Goal: Find specific page/section: Find specific page/section

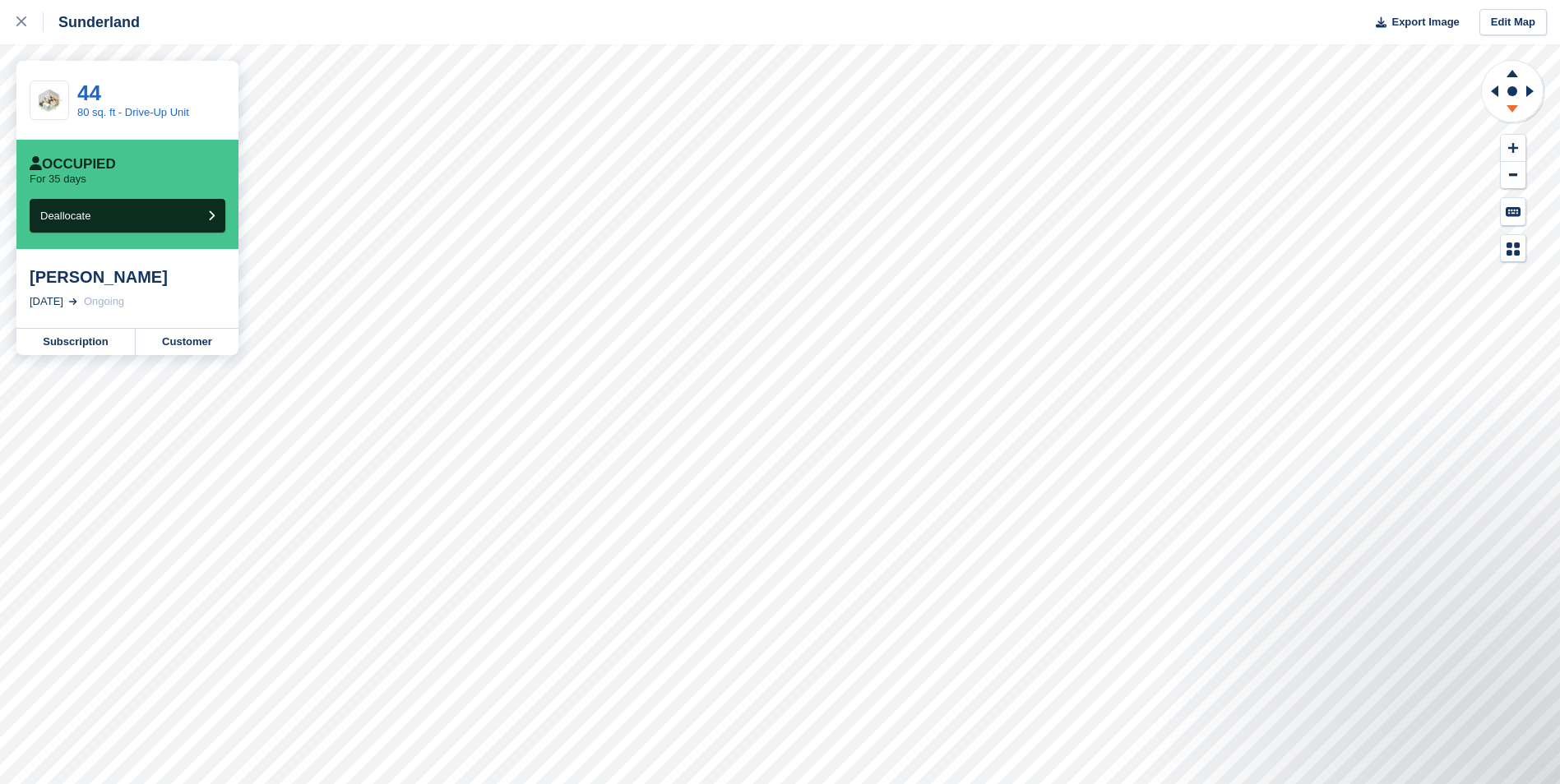
click at [1509, 113] on icon at bounding box center [1512, 111] width 43 height 21
click at [175, 341] on link "Customer" at bounding box center [187, 342] width 103 height 26
